Goal: Navigation & Orientation: Understand site structure

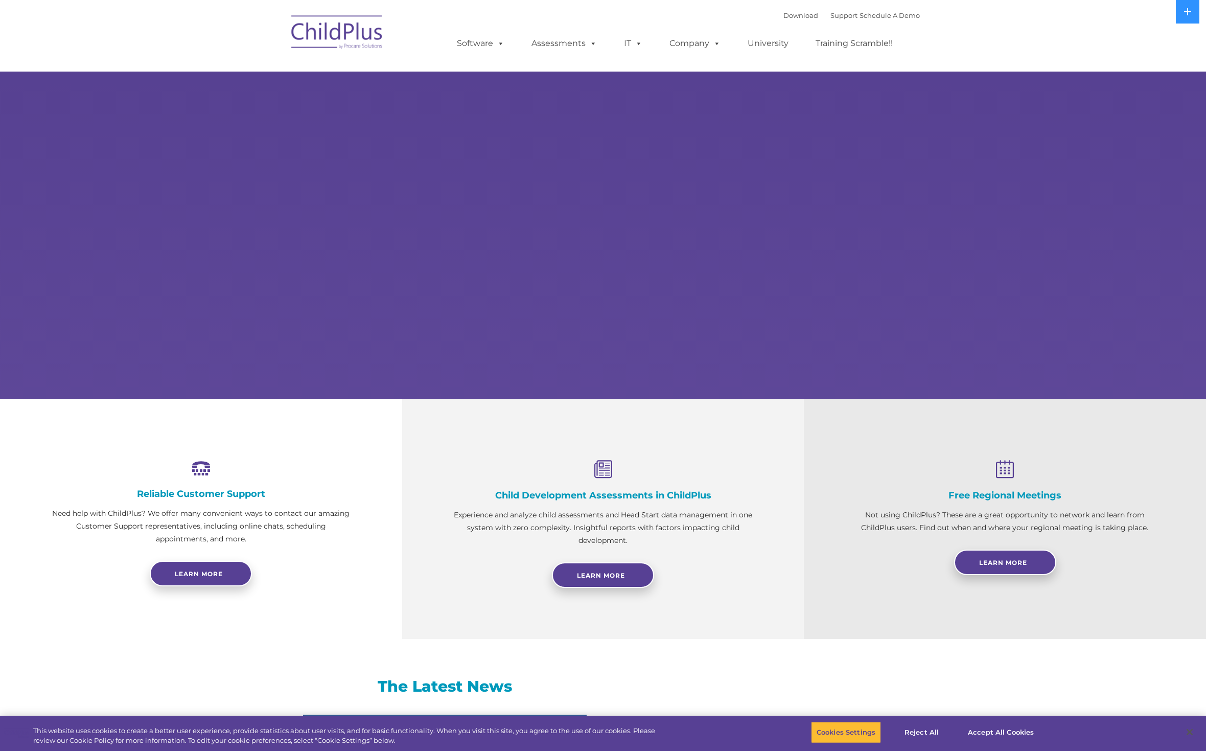
select select "MEDIUM"
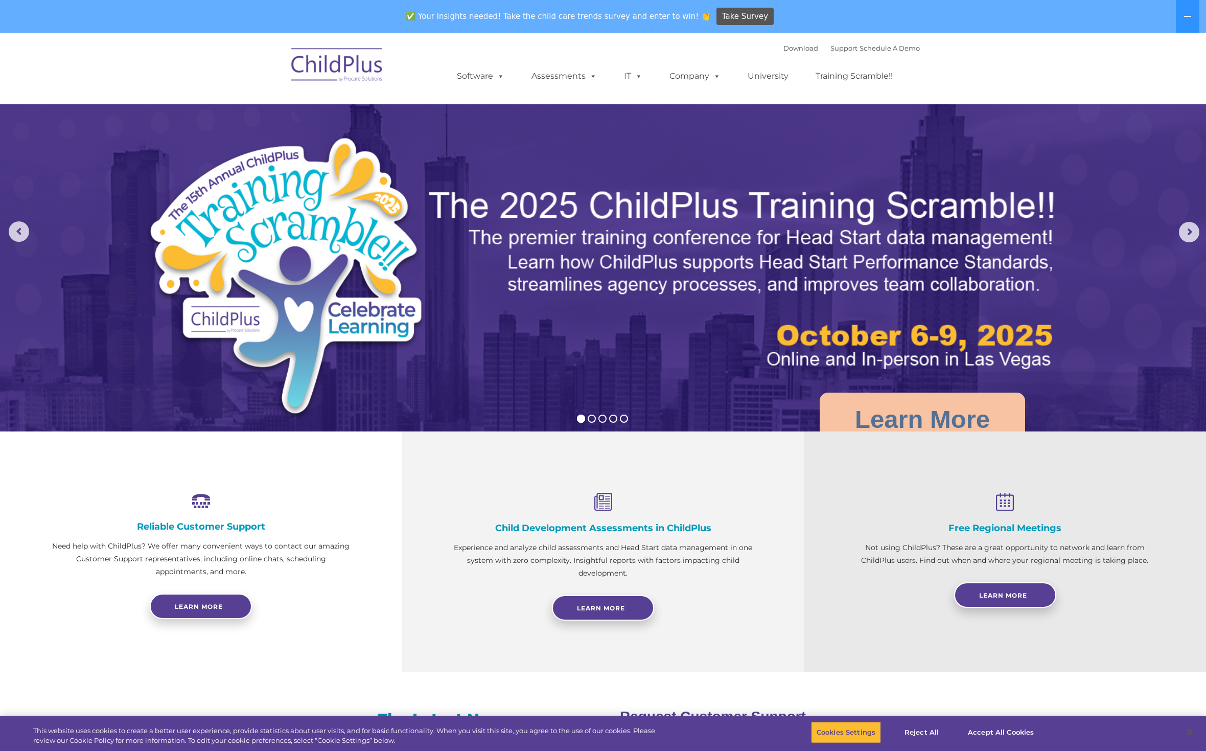
click at [344, 75] on img at bounding box center [337, 66] width 102 height 51
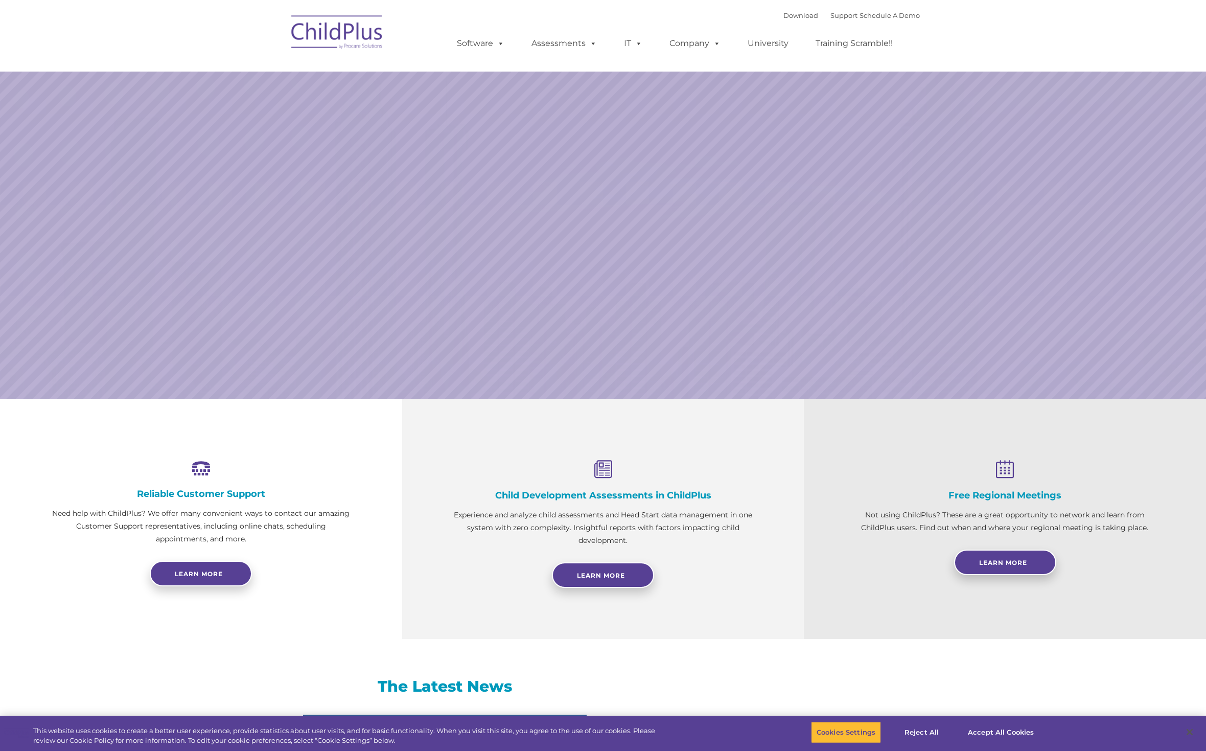
select select "MEDIUM"
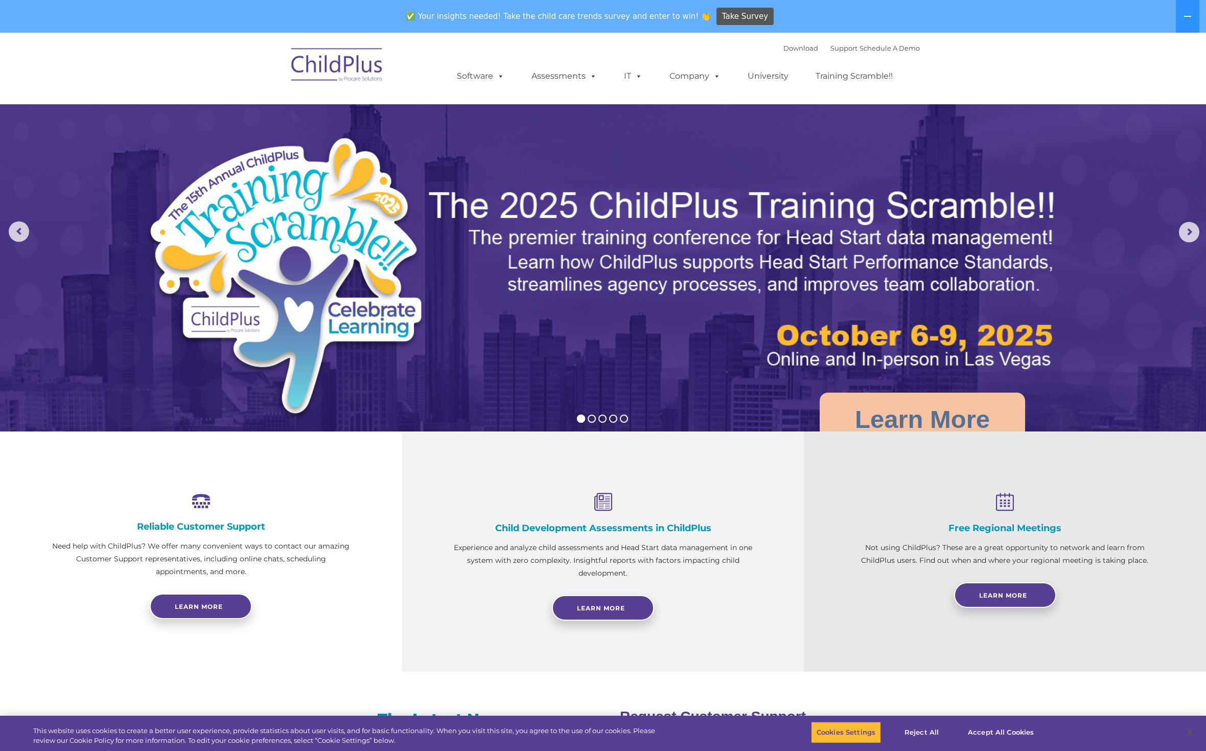
click at [346, 65] on img at bounding box center [337, 66] width 102 height 51
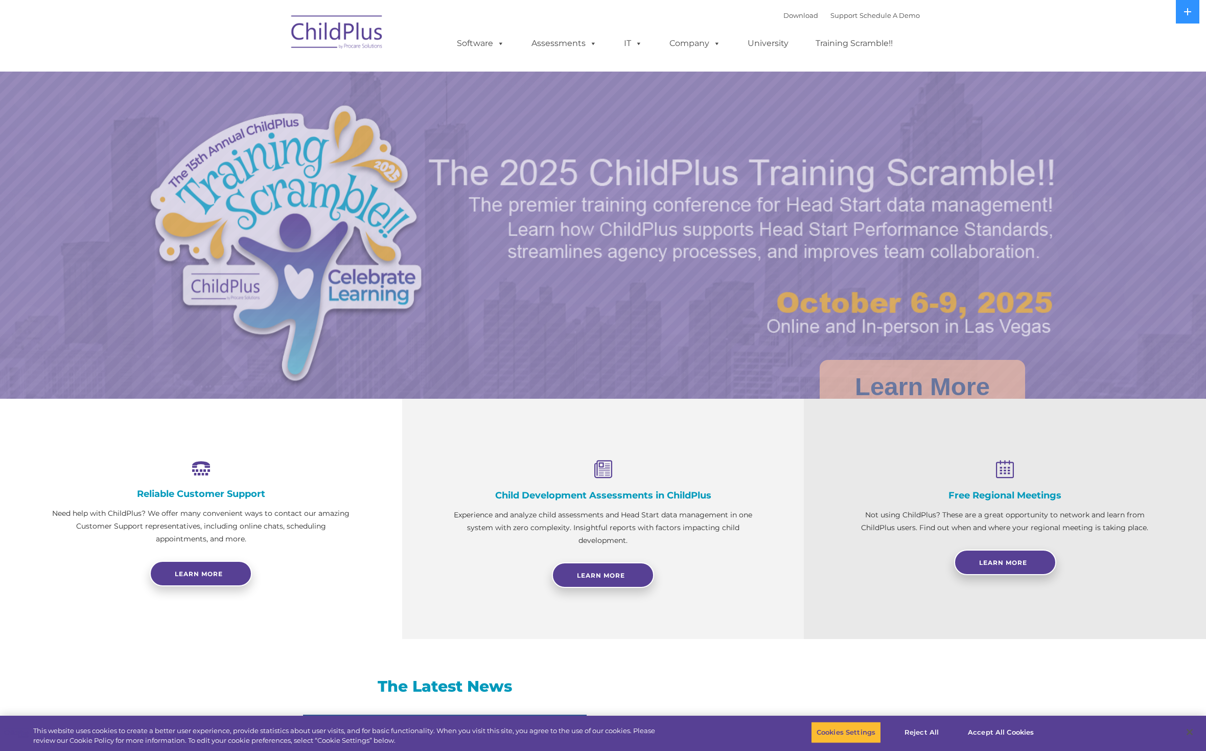
select select "MEDIUM"
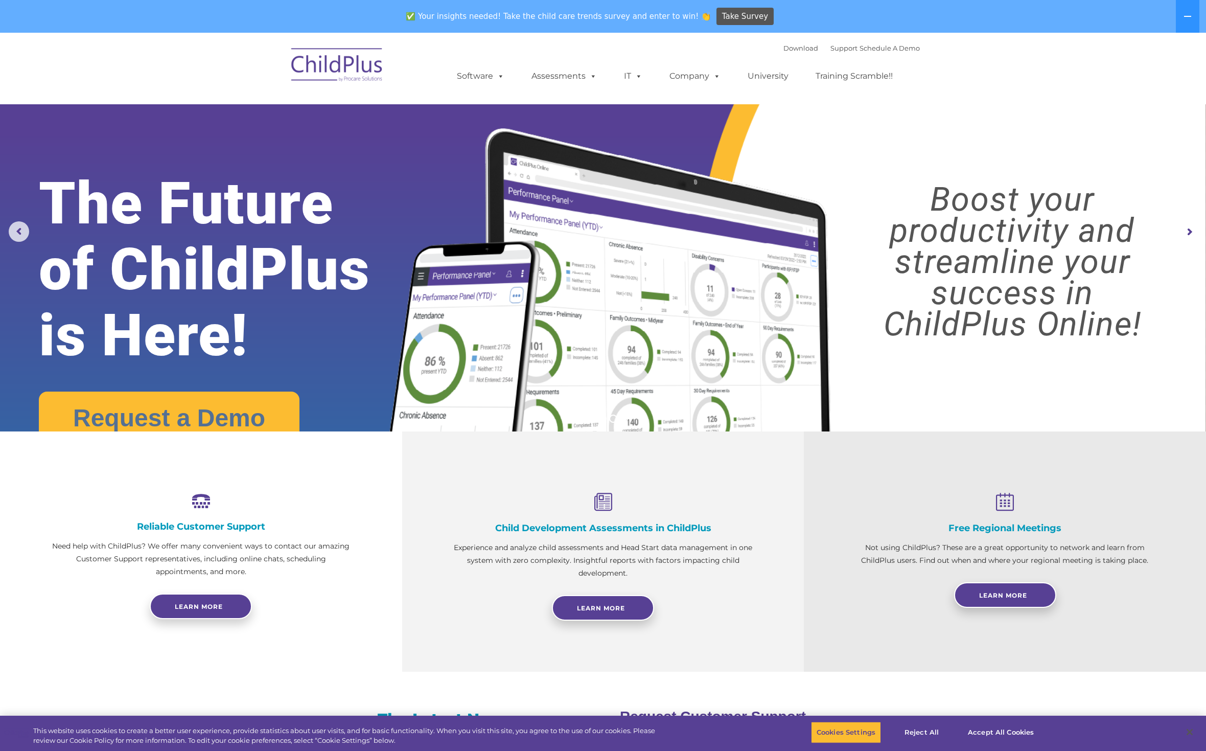
click at [447, 73] on link "Software" at bounding box center [481, 76] width 68 height 20
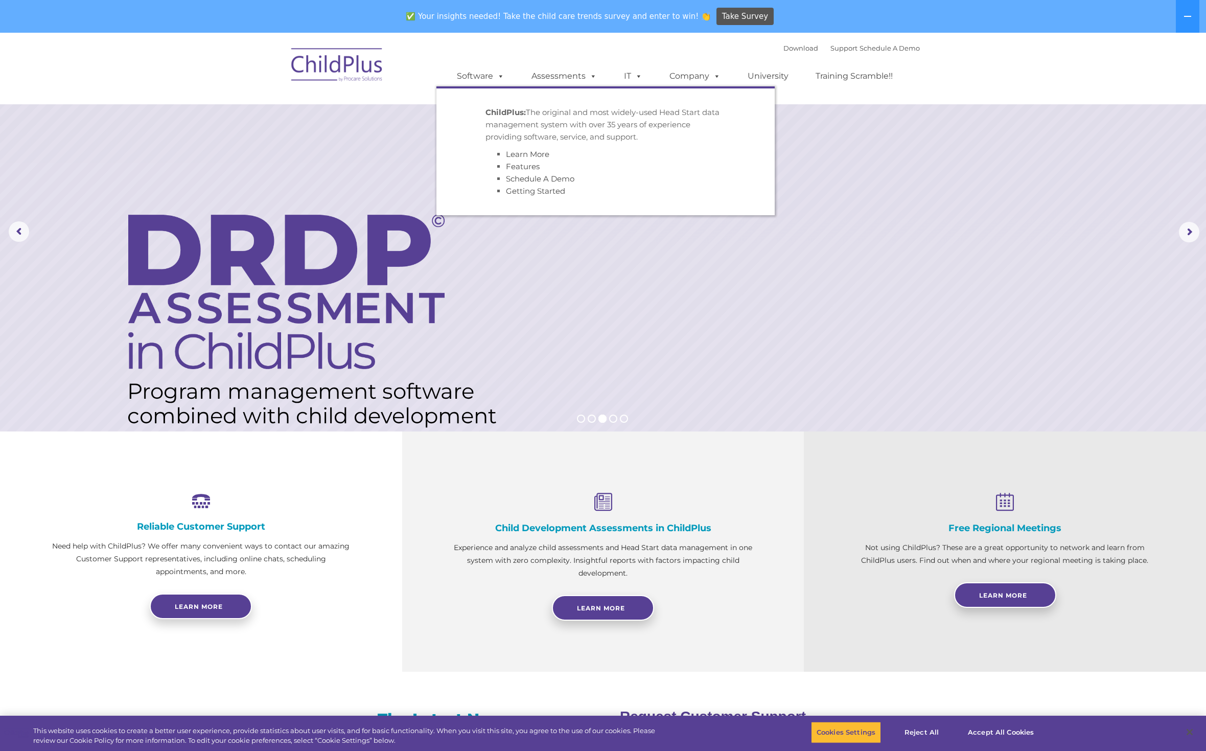
click at [843, 188] on rs-layer at bounding box center [603, 232] width 1206 height 399
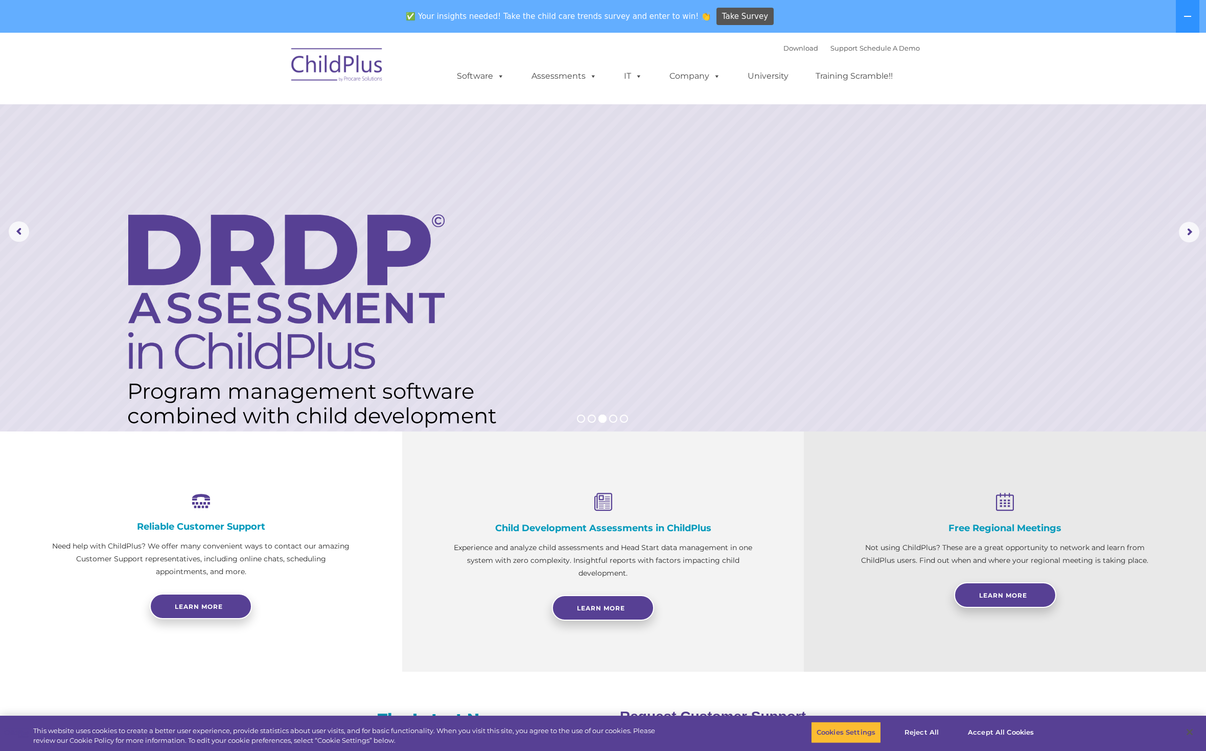
click at [521, 80] on link "Assessments" at bounding box center [564, 76] width 86 height 20
click at [1058, 72] on nav "Download Support | Schedule A Demo  MENU MENU Software ChildPlus: The original…" at bounding box center [603, 69] width 1206 height 72
